Goal: Information Seeking & Learning: Learn about a topic

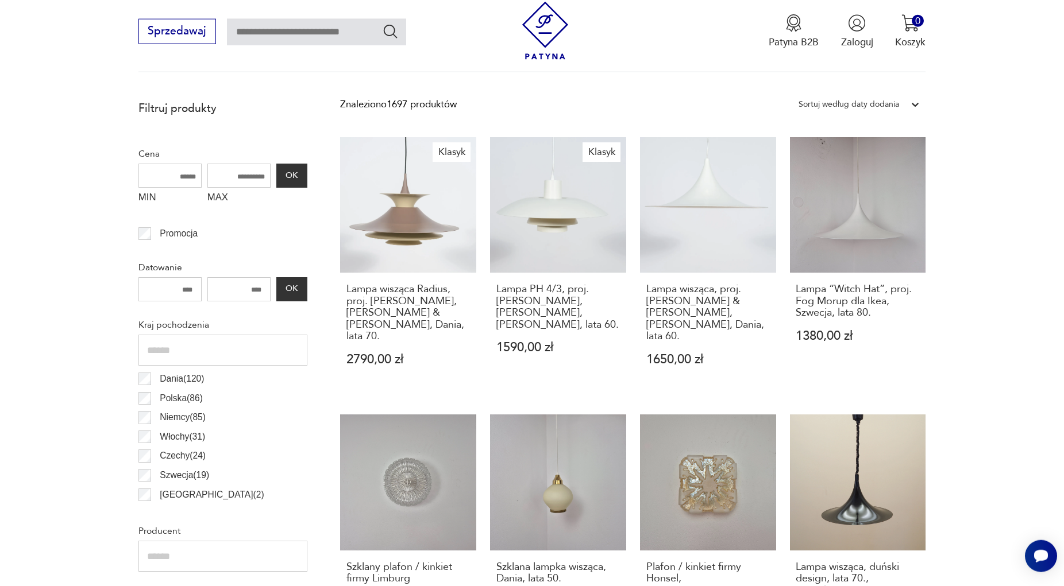
scroll to position [389, 0]
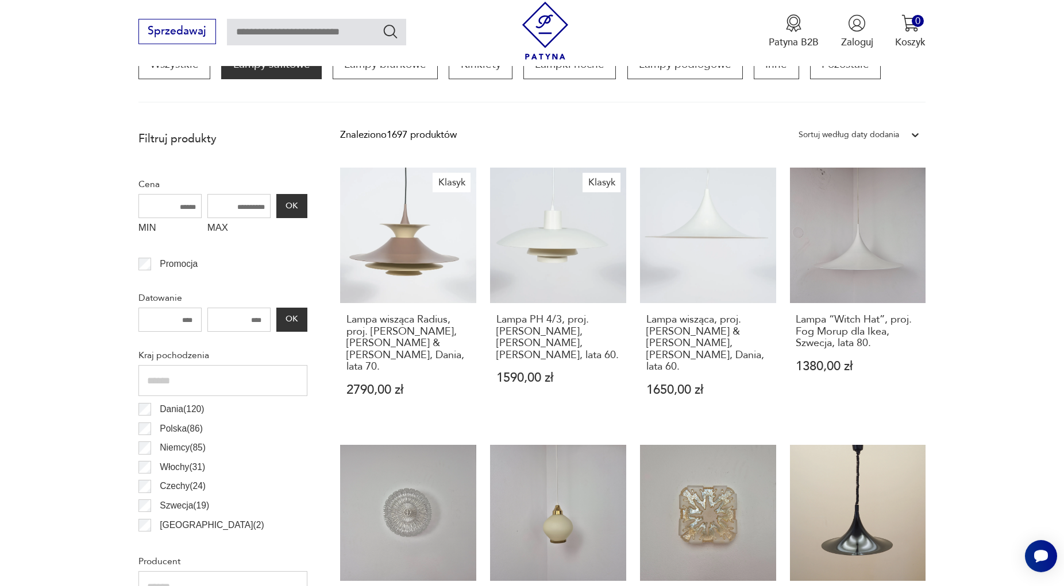
click at [236, 211] on input "MAX" at bounding box center [238, 206] width 63 height 24
drag, startPoint x: 253, startPoint y: 207, endPoint x: 246, endPoint y: 207, distance: 7.5
click at [246, 207] on input "***" at bounding box center [238, 206] width 63 height 24
type input "****"
click at [298, 211] on button "OK" at bounding box center [291, 206] width 31 height 24
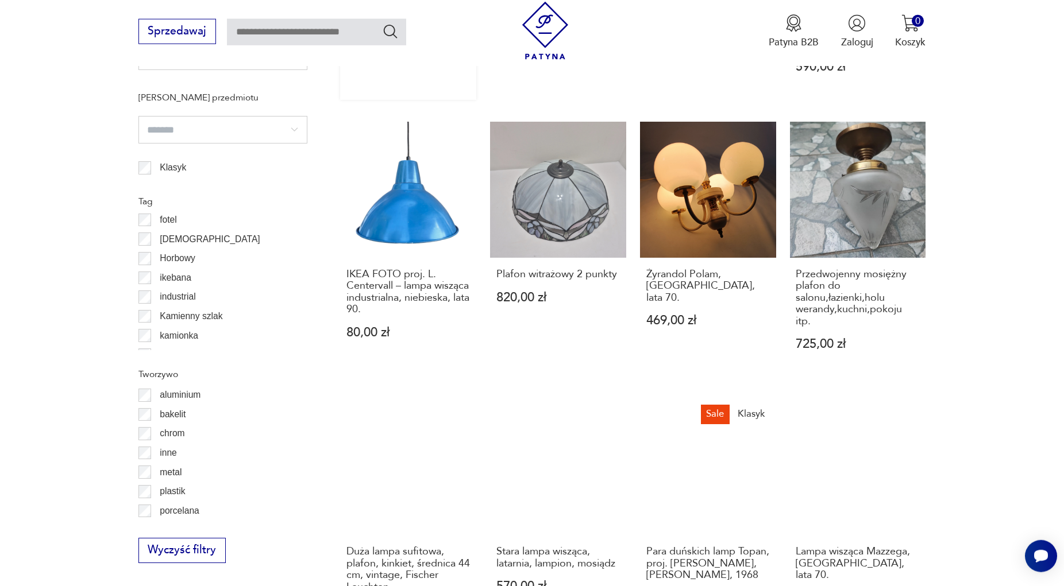
scroll to position [1162, 0]
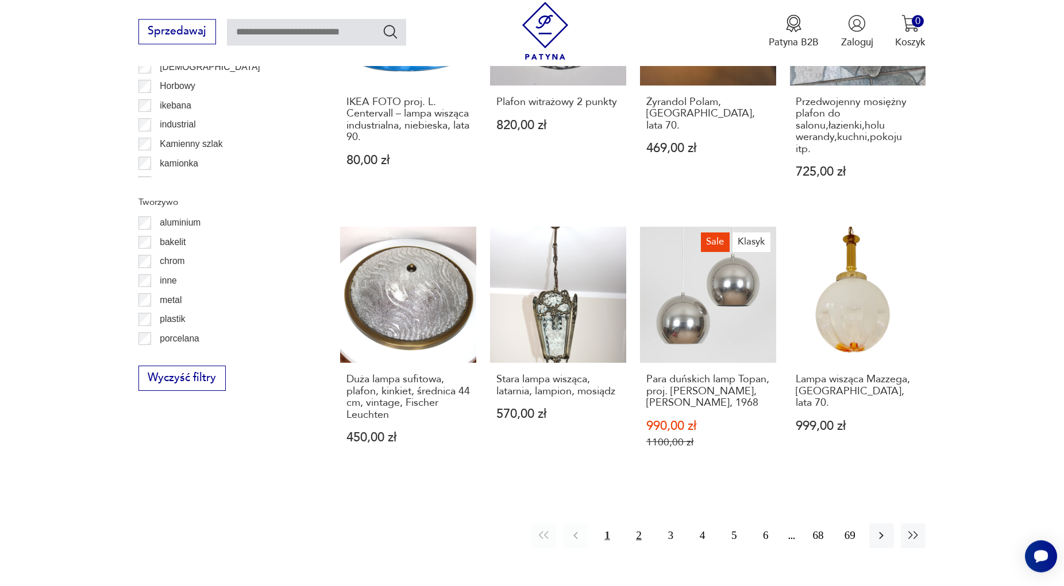
click at [640, 524] on button "2" at bounding box center [639, 536] width 25 height 25
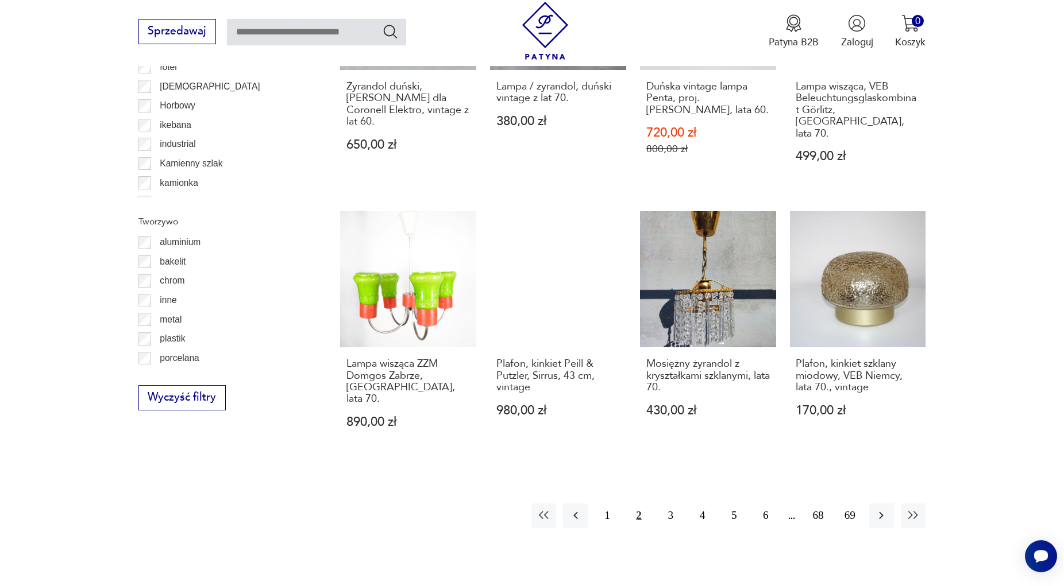
scroll to position [1162, 0]
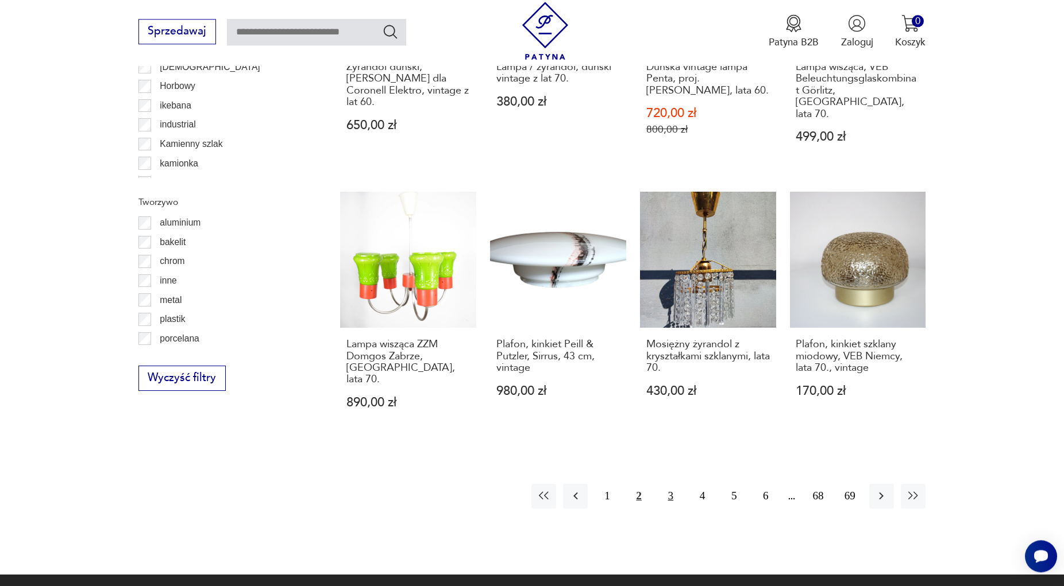
click at [668, 484] on button "3" at bounding box center [670, 496] width 25 height 25
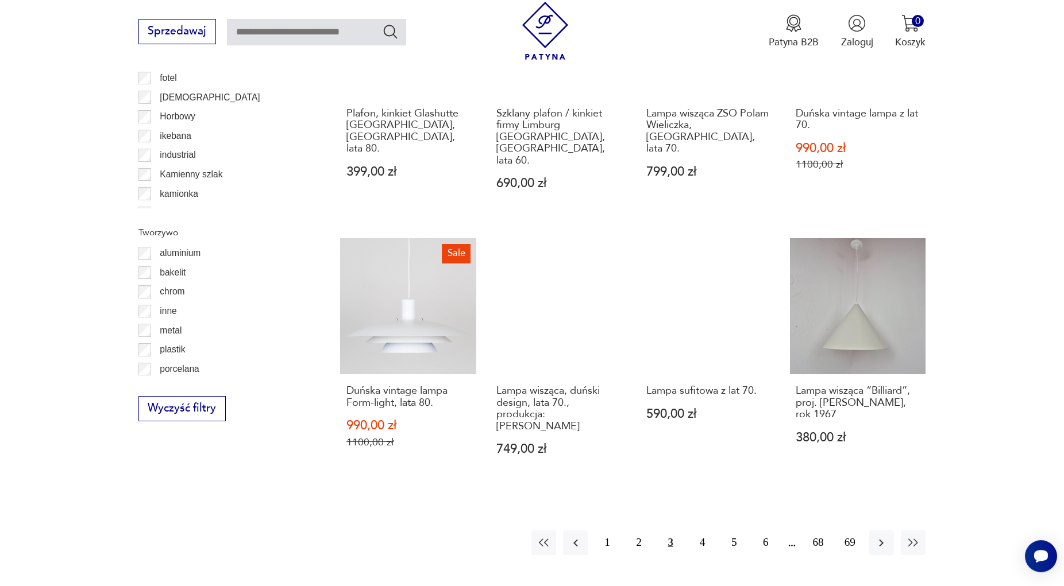
scroll to position [1162, 0]
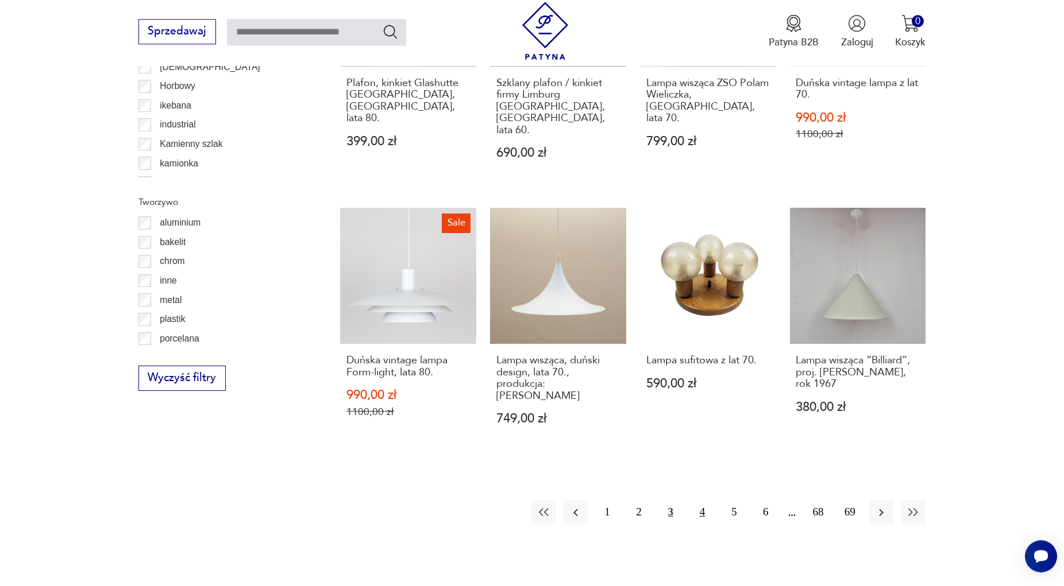
click at [698, 500] on button "4" at bounding box center [702, 512] width 25 height 25
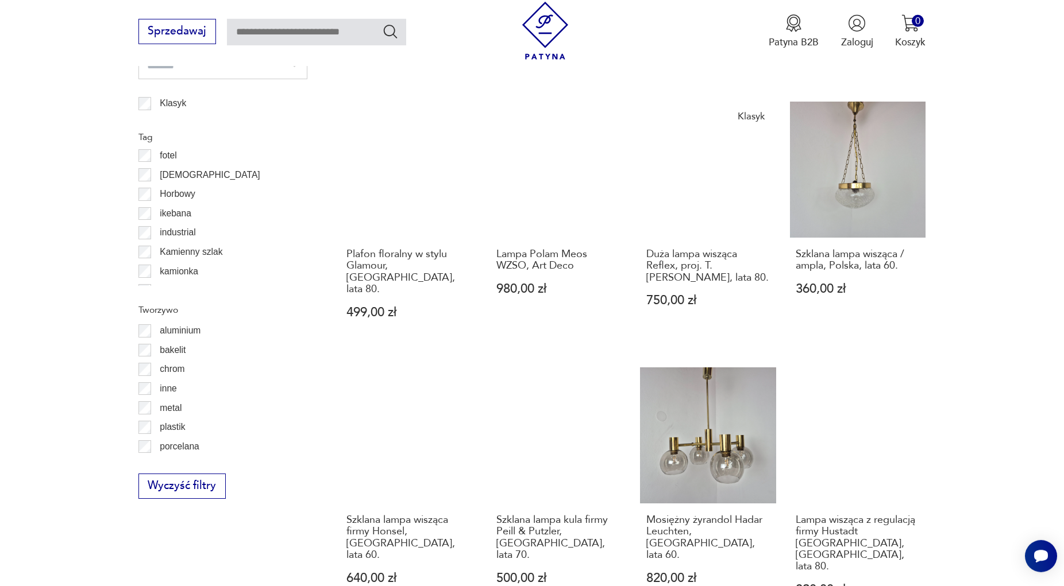
scroll to position [1221, 0]
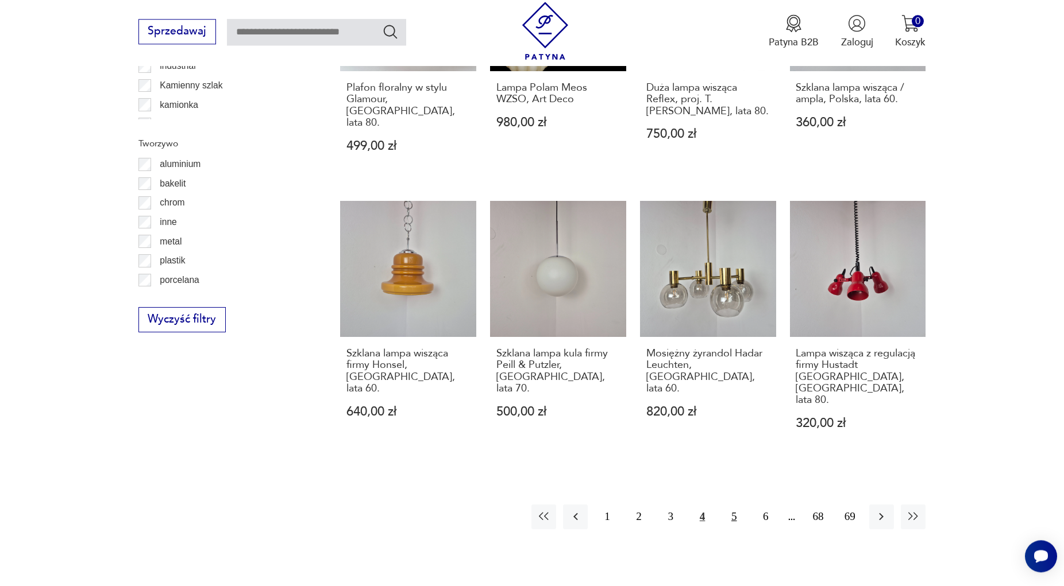
click at [734, 505] on button "5" at bounding box center [733, 517] width 25 height 25
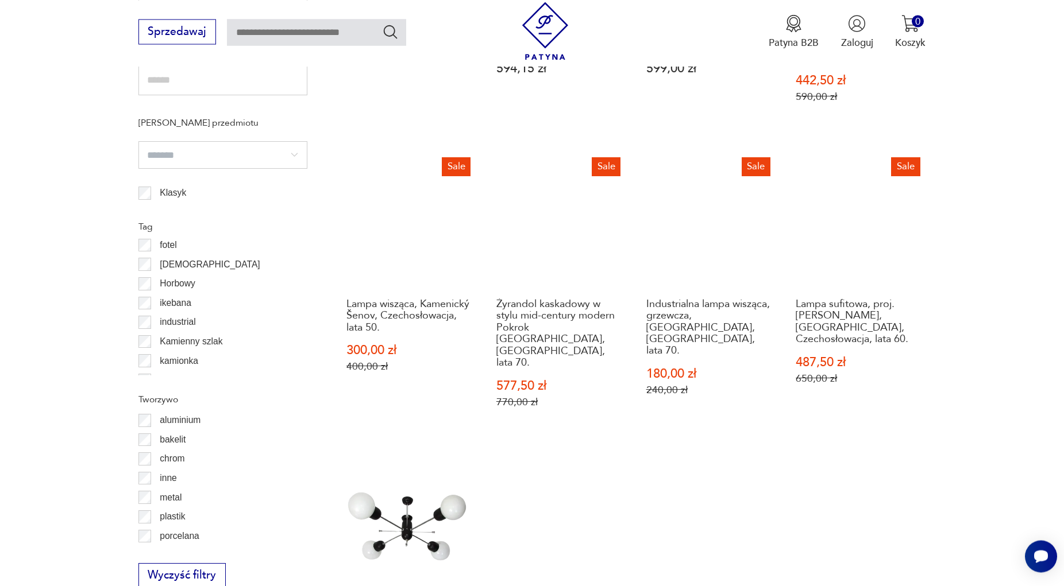
scroll to position [1103, 0]
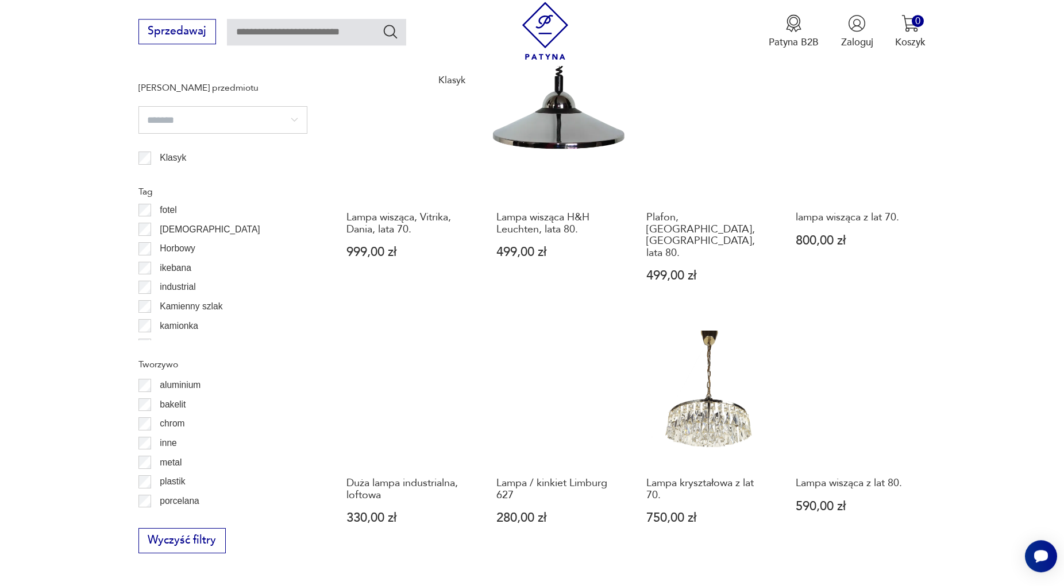
scroll to position [1045, 0]
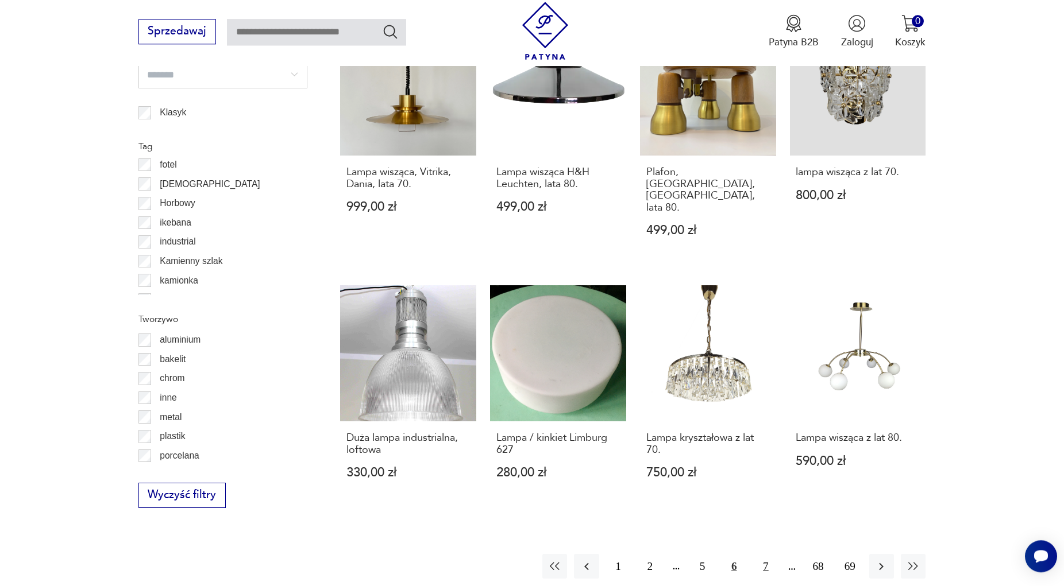
click at [762, 554] on button "7" at bounding box center [765, 566] width 25 height 25
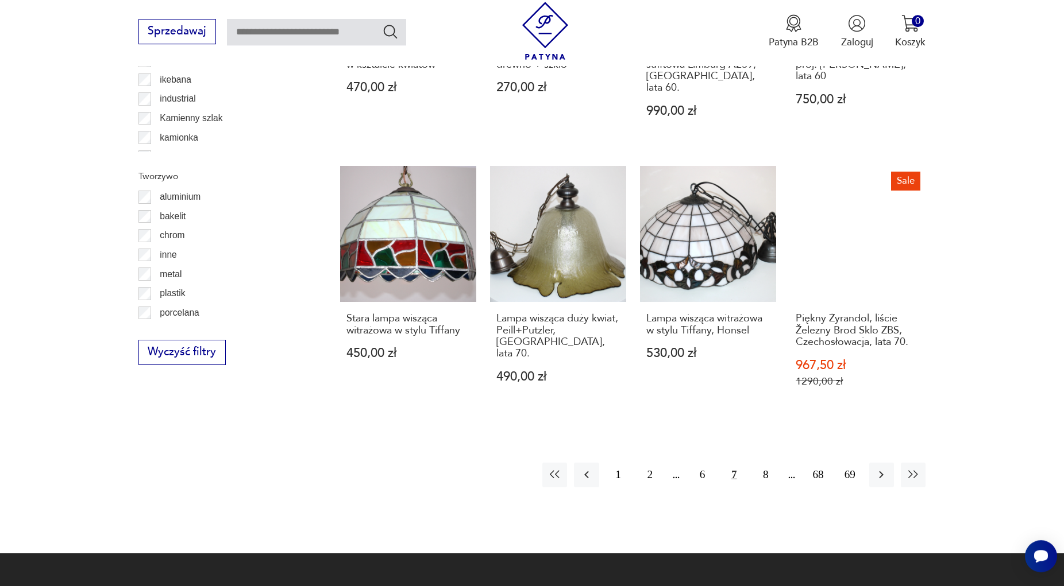
scroll to position [1338, 0]
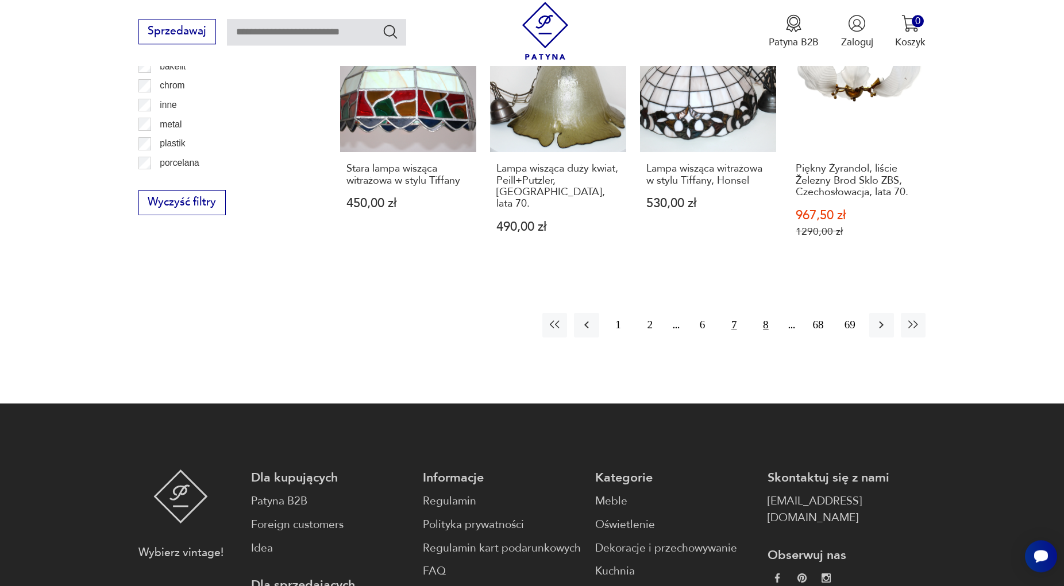
click at [766, 313] on button "8" at bounding box center [765, 325] width 25 height 25
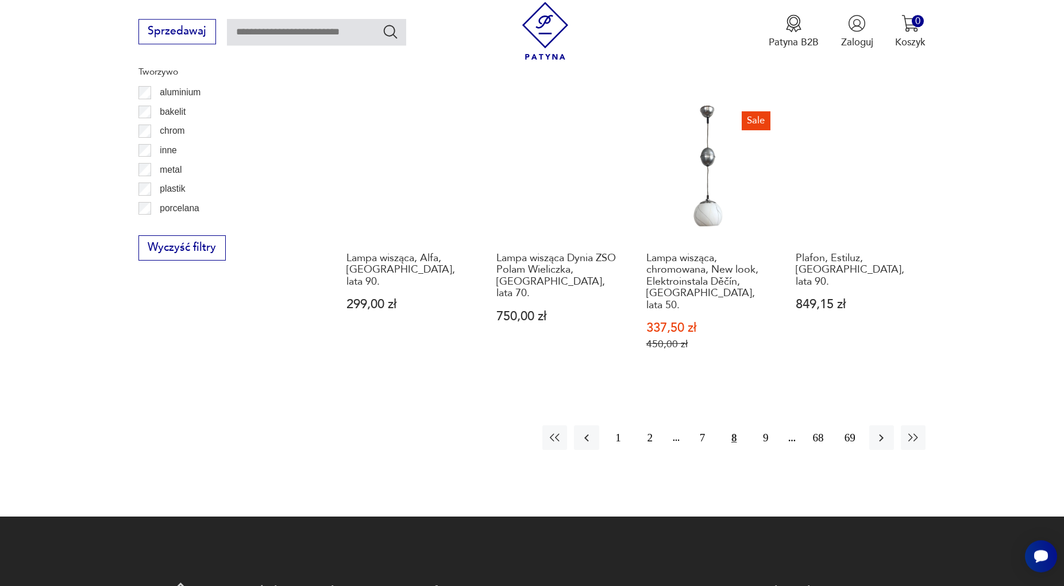
scroll to position [1338, 0]
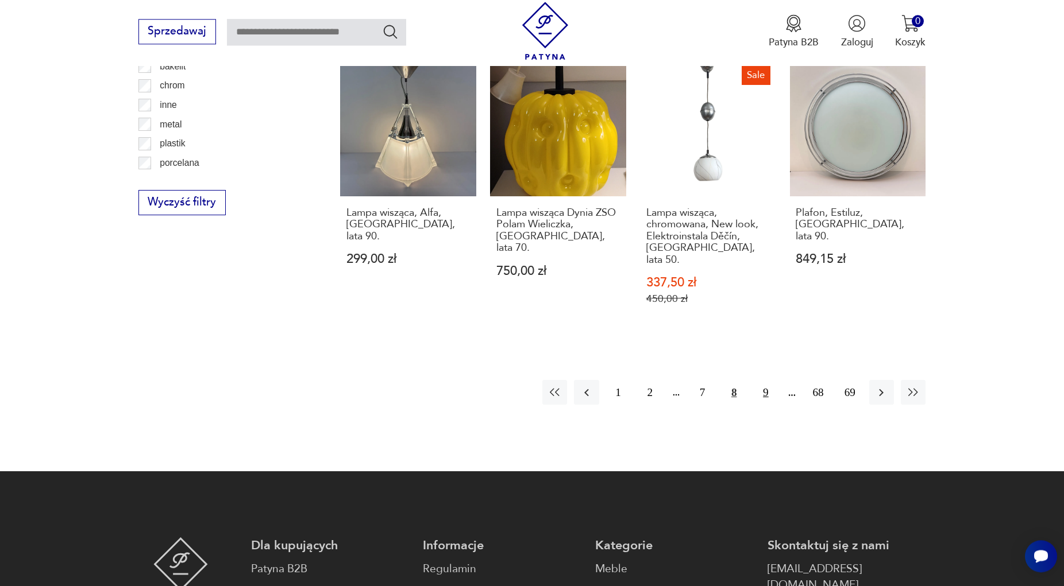
click at [763, 380] on button "9" at bounding box center [765, 392] width 25 height 25
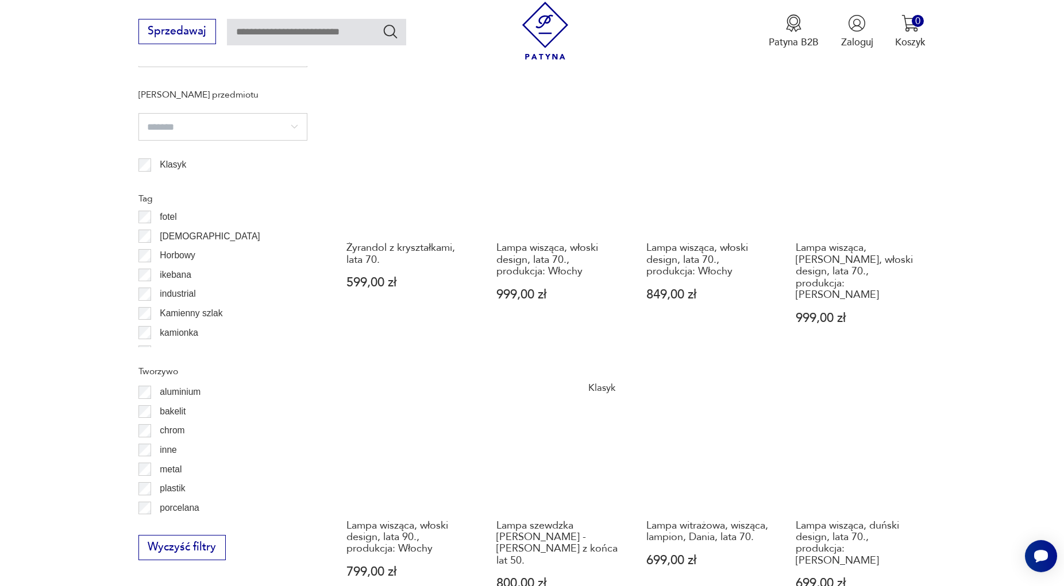
scroll to position [1221, 0]
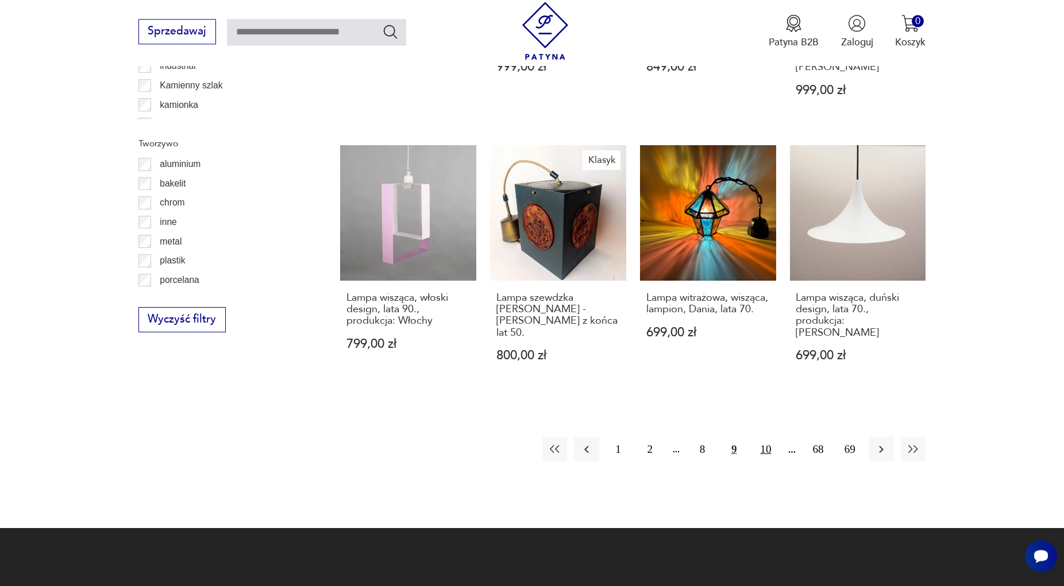
click at [769, 437] on button "10" at bounding box center [765, 449] width 25 height 25
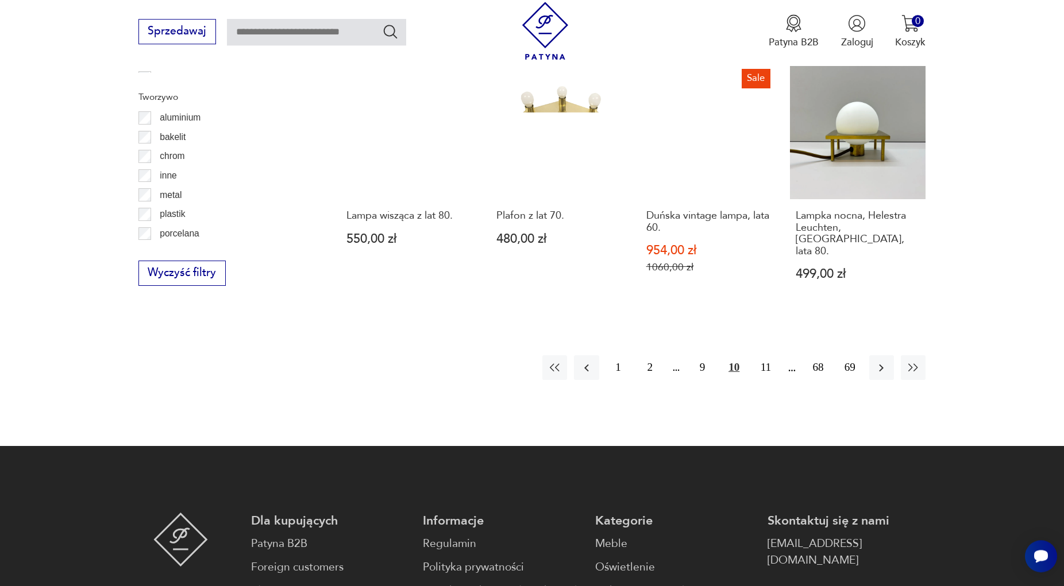
scroll to position [1282, 0]
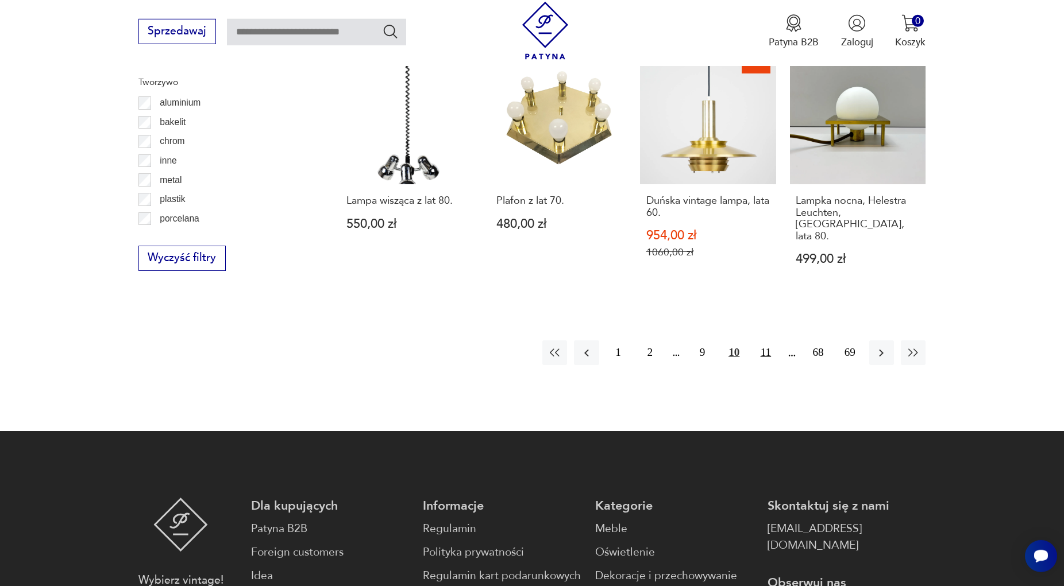
click at [769, 341] on button "11" at bounding box center [765, 353] width 25 height 25
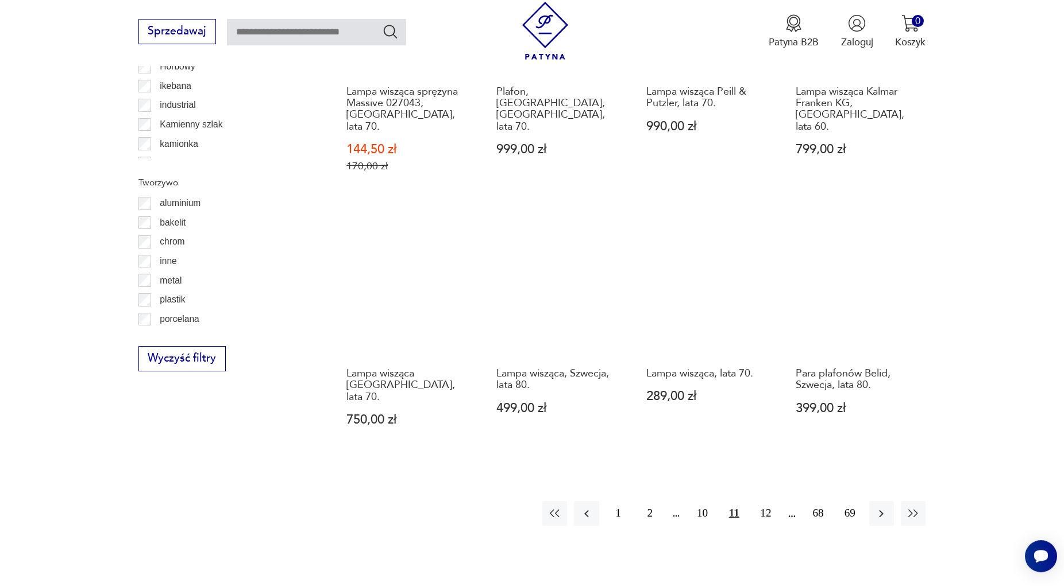
scroll to position [1221, 0]
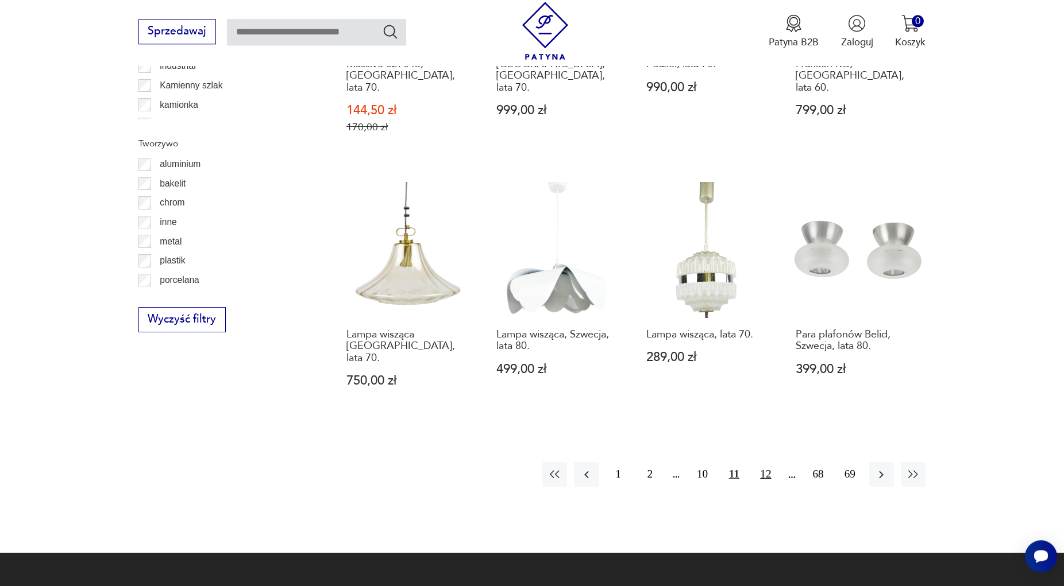
click at [765, 462] on button "12" at bounding box center [765, 474] width 25 height 25
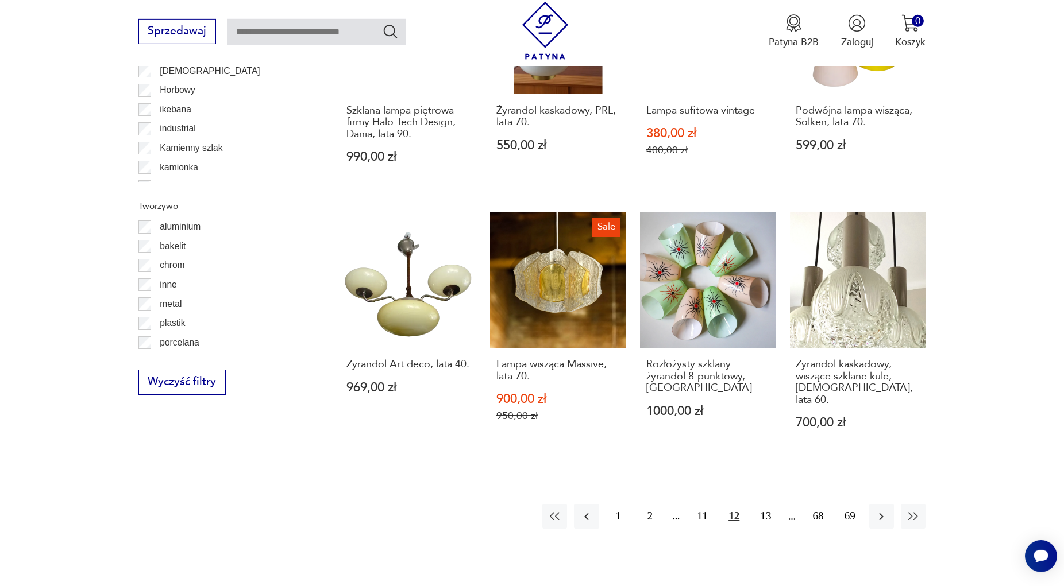
scroll to position [1162, 0]
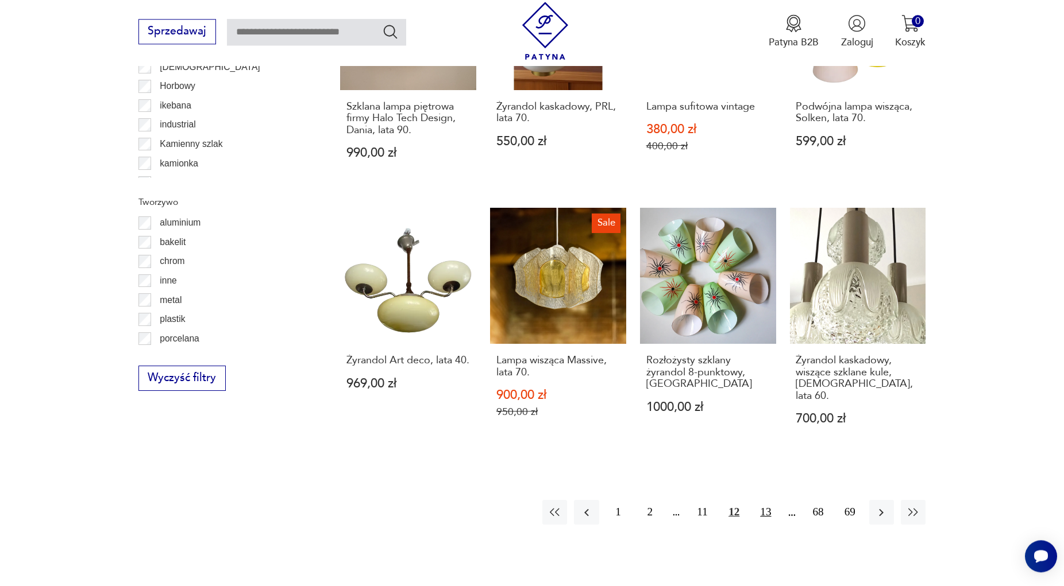
click at [766, 500] on button "13" at bounding box center [765, 512] width 25 height 25
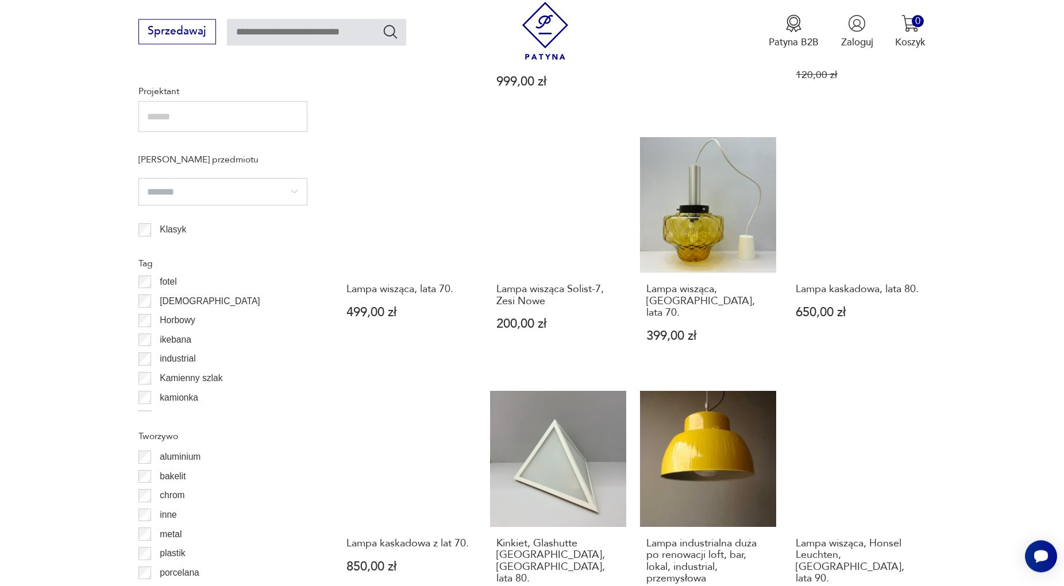
scroll to position [1162, 0]
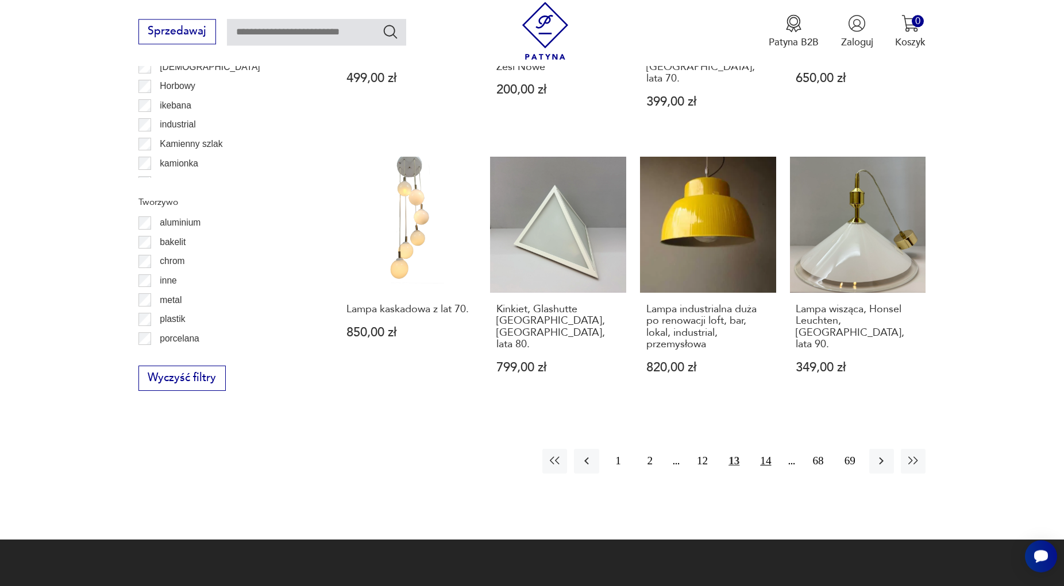
click at [772, 449] on button "14" at bounding box center [765, 461] width 25 height 25
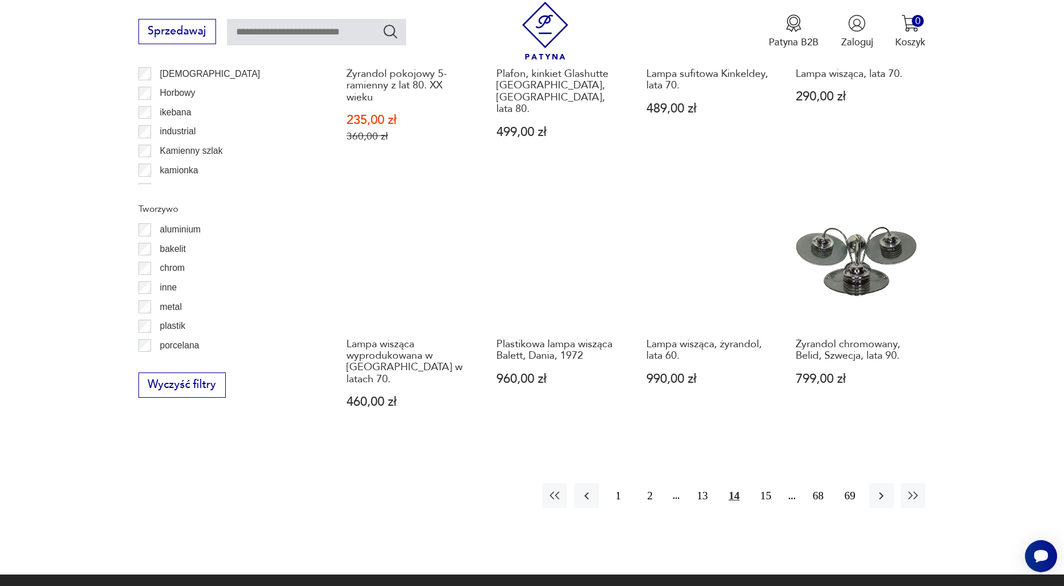
scroll to position [1279, 0]
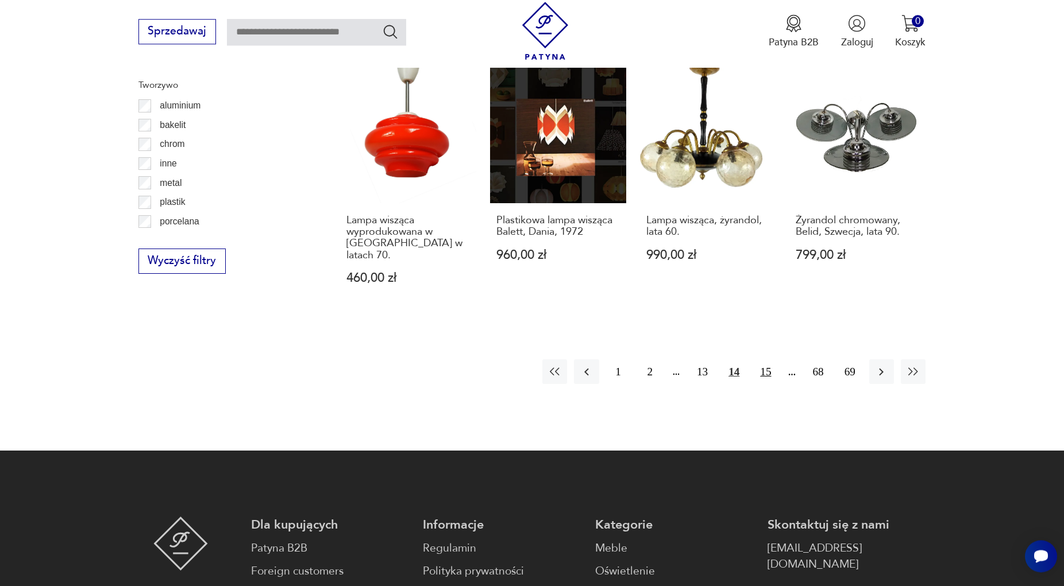
click at [762, 360] on button "15" at bounding box center [765, 372] width 25 height 25
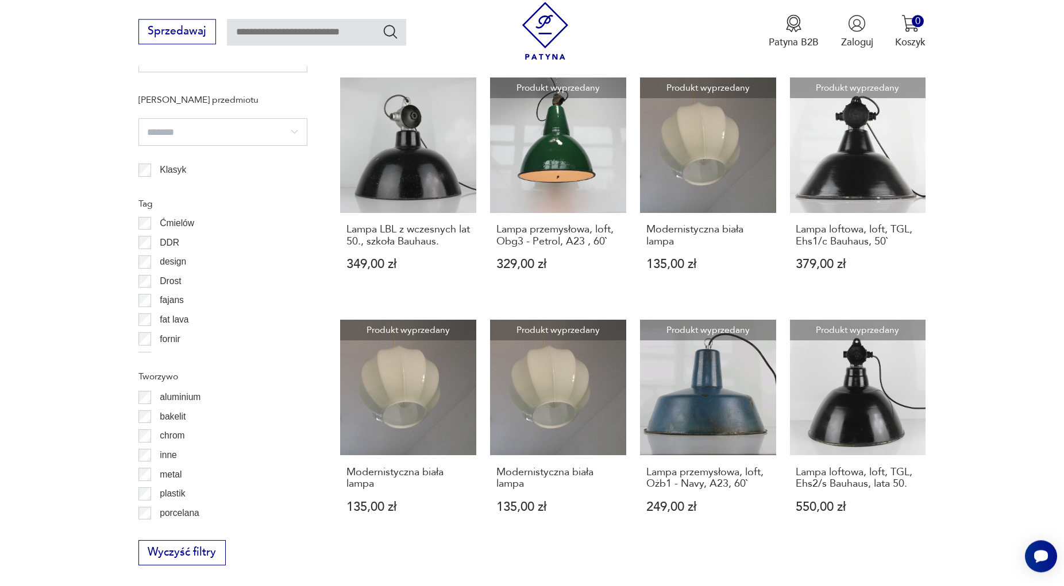
scroll to position [165, 0]
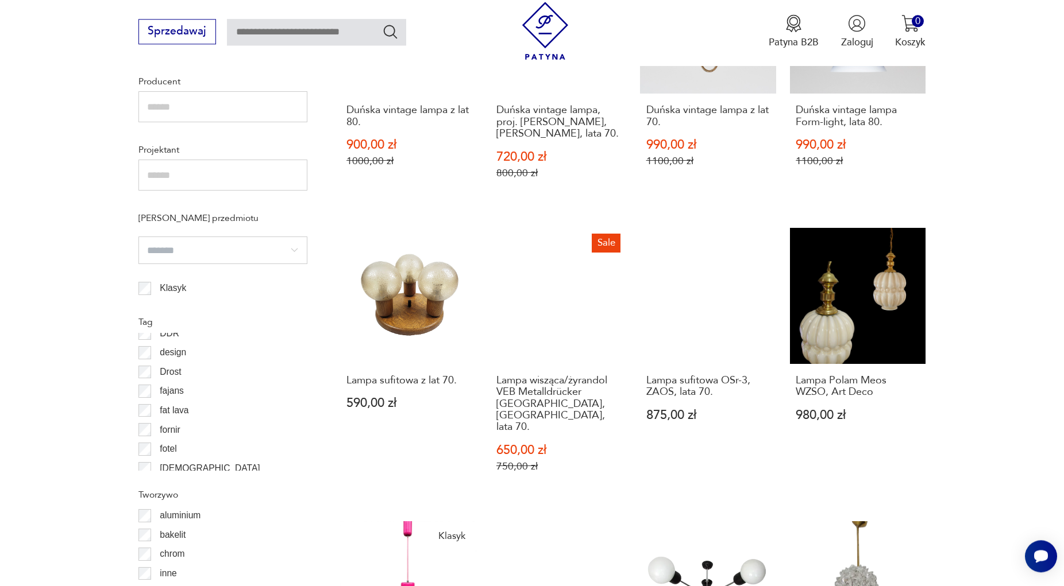
scroll to position [870, 0]
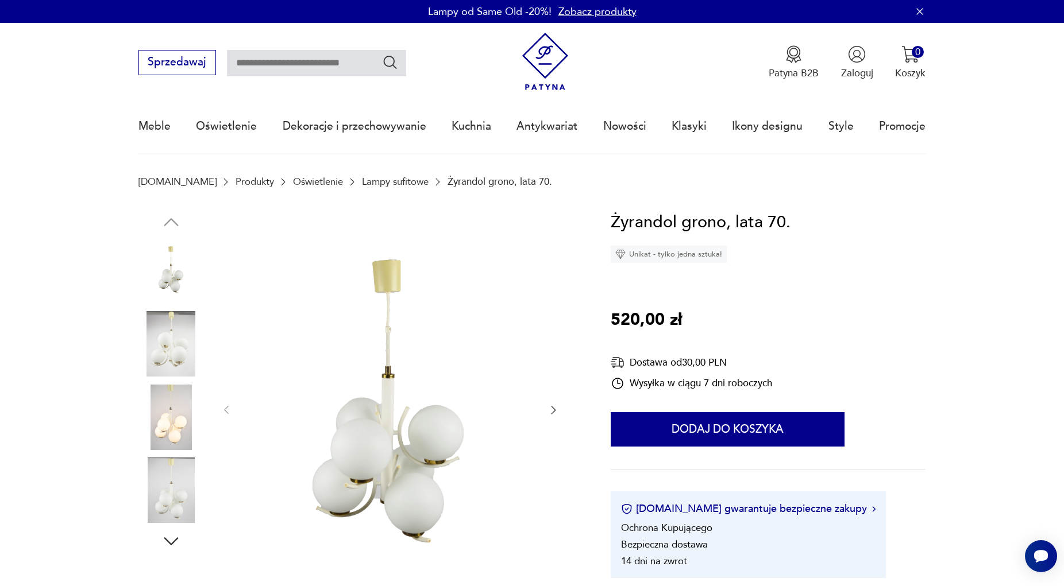
click at [555, 408] on icon "button" at bounding box center [552, 409] width 11 height 11
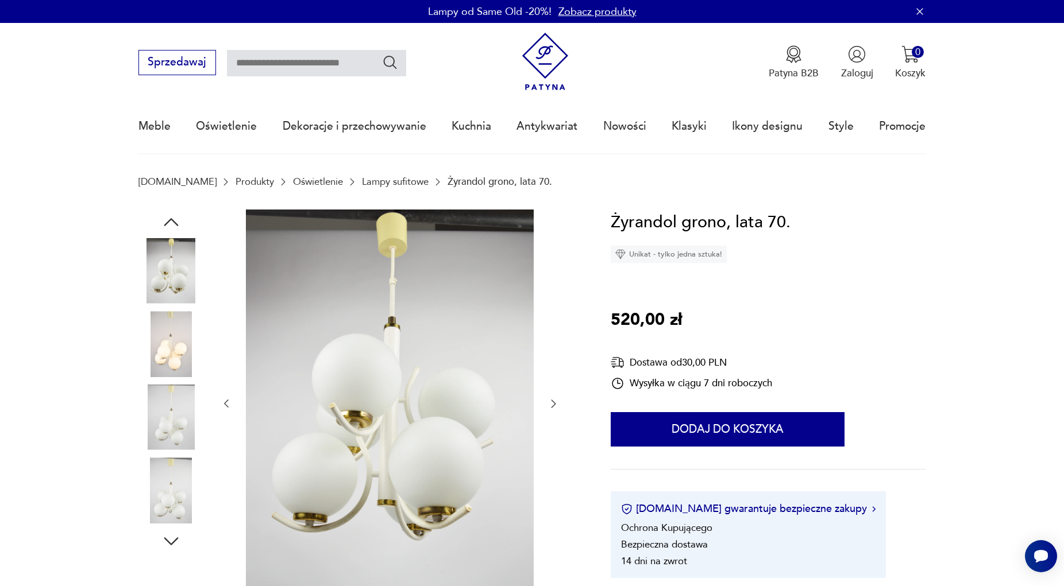
click at [555, 408] on icon "button" at bounding box center [552, 403] width 11 height 11
